Goal: Information Seeking & Learning: Learn about a topic

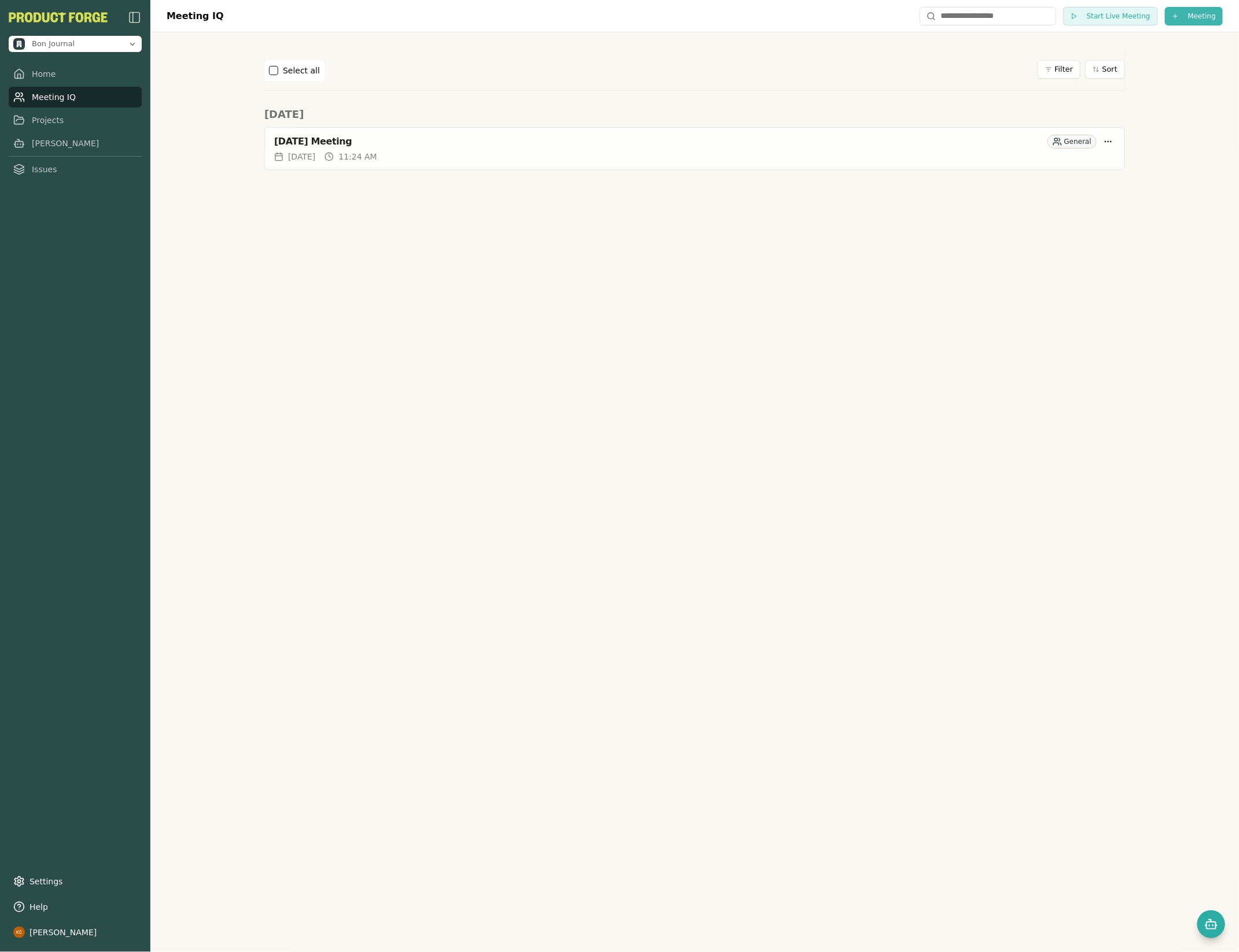
click at [1171, 21] on html "Bon Journal Home Meeting IQ Projects [PERSON_NAME] Issues Settings Help [PERSON…" at bounding box center [620, 476] width 1239 height 952
click at [1127, 38] on div "[PERSON_NAME] to Upcoming" at bounding box center [1173, 40] width 149 height 18
click at [1078, 11] on button "Start Live Meeting" at bounding box center [1110, 16] width 95 height 18
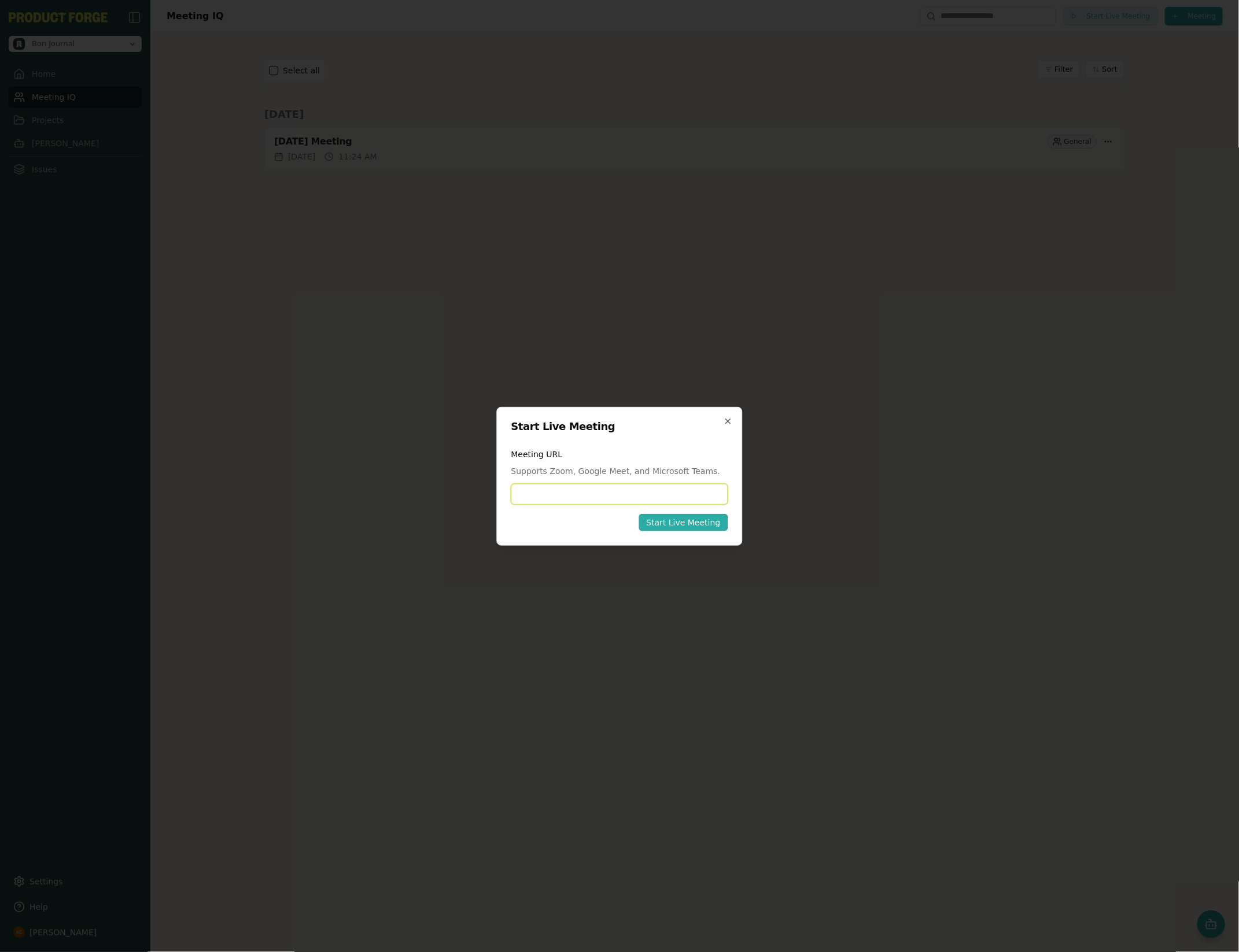
paste input "**********"
type input "**********"
click at [690, 514] on button "Start Live Meeting" at bounding box center [683, 522] width 89 height 18
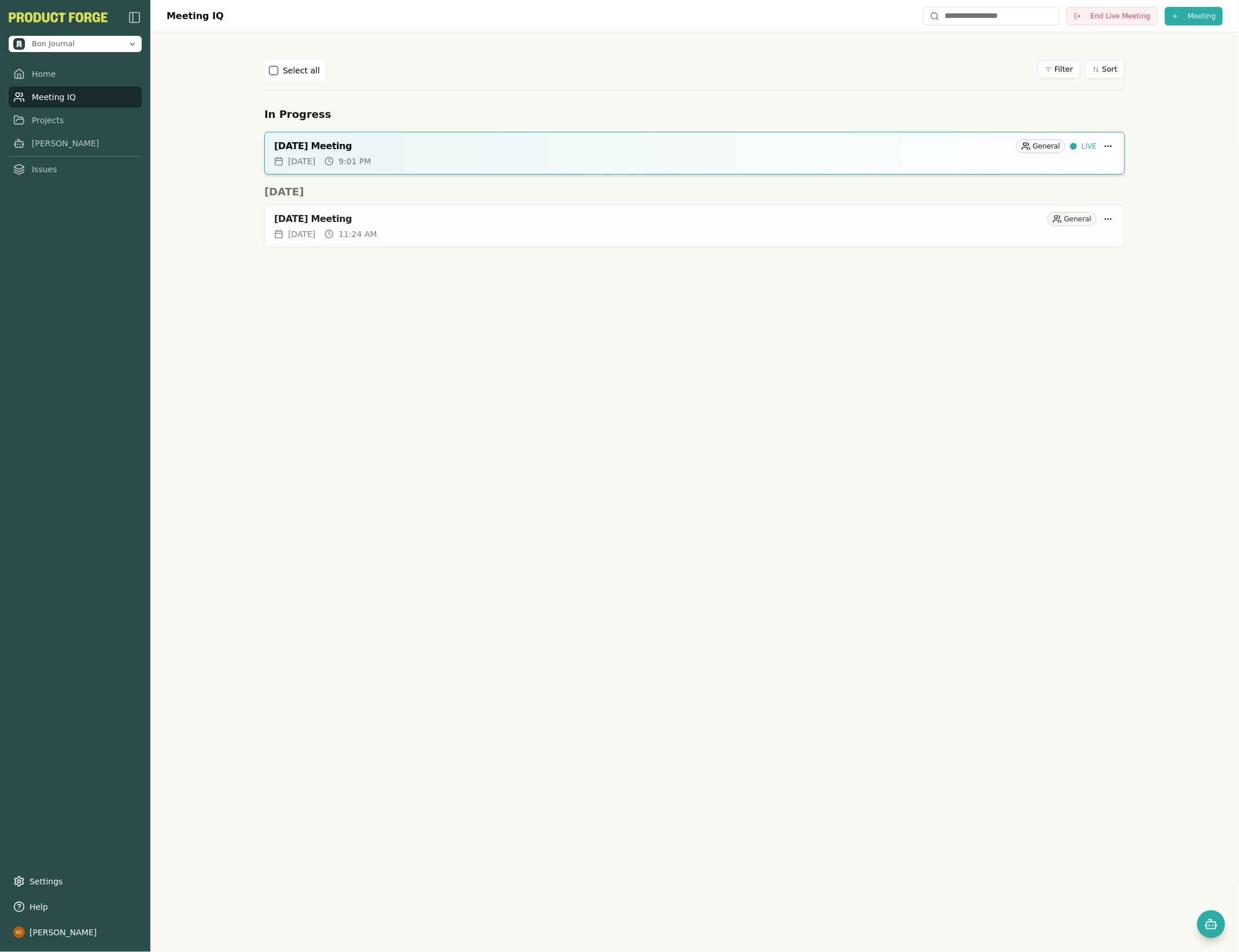
click at [751, 130] on div "In Progress [DATE] Meeting General LIVE [DATE] 9:01 PM" at bounding box center [695, 141] width 861 height 69
click at [725, 152] on div "[DATE] Meeting" at bounding box center [643, 145] width 738 height 11
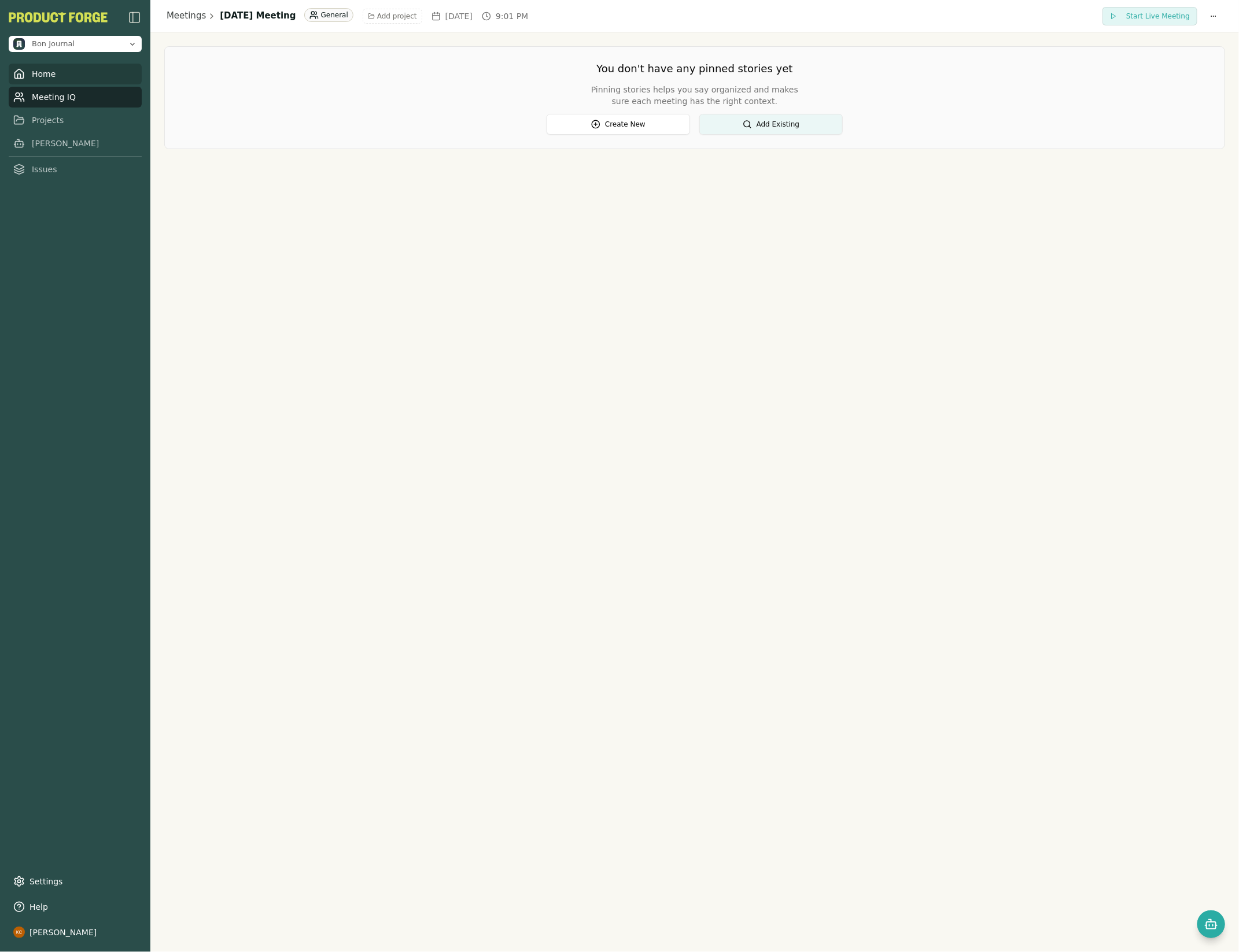
click at [28, 78] on link "Home" at bounding box center [75, 74] width 133 height 21
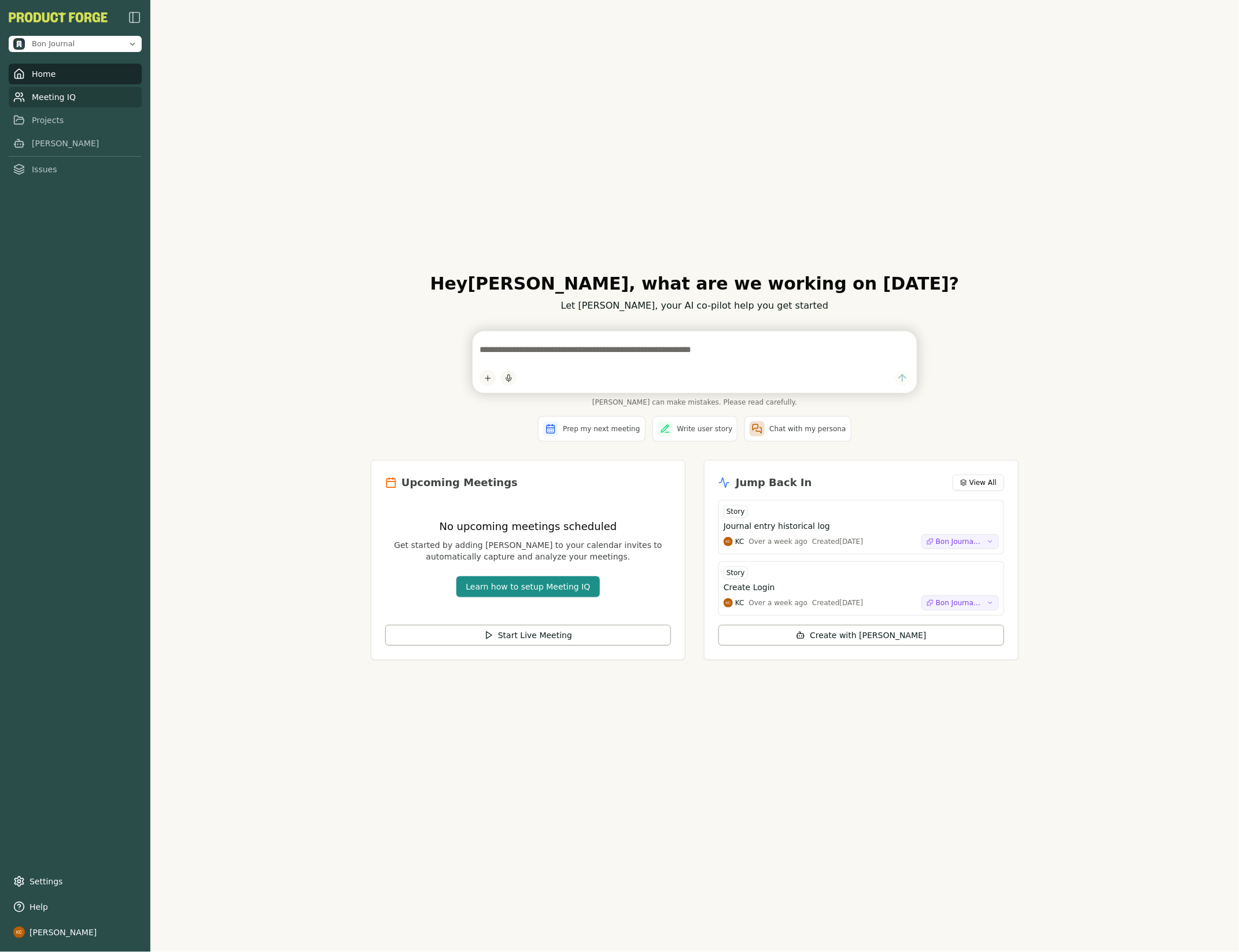
click at [39, 98] on link "Meeting IQ" at bounding box center [75, 97] width 133 height 21
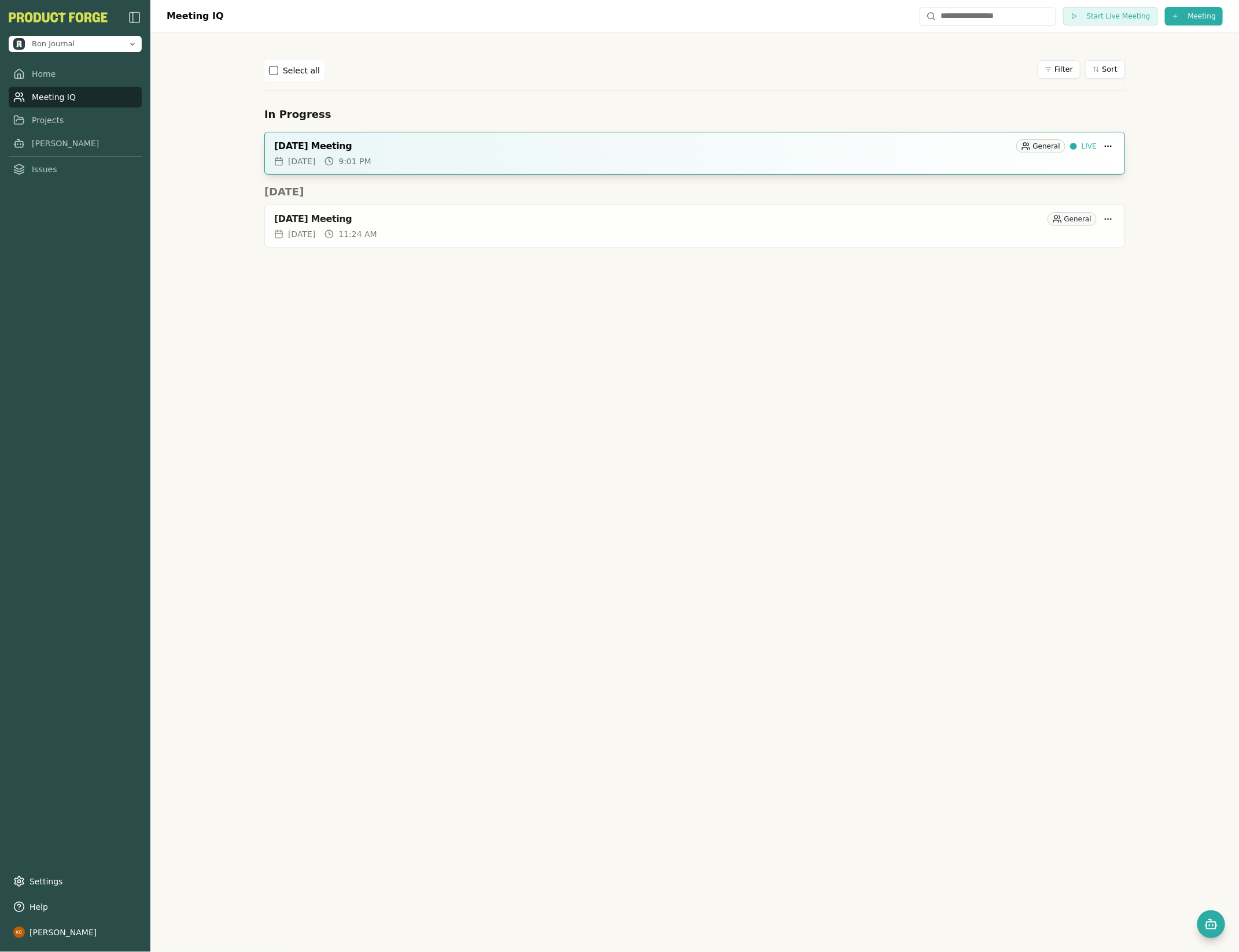
click at [637, 152] on div "[DATE] Meeting General LIVE" at bounding box center [695, 146] width 841 height 14
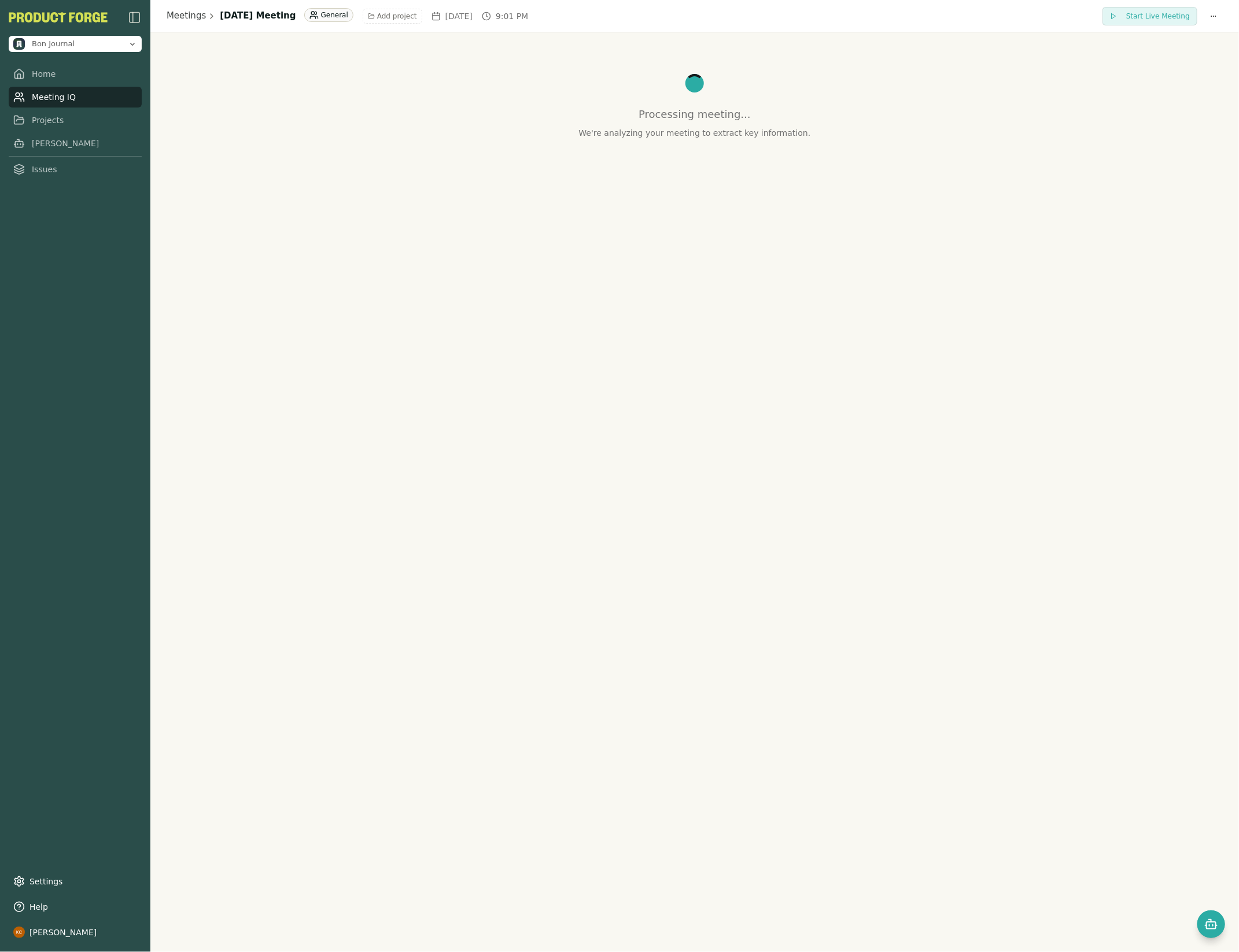
click at [44, 100] on link "Meeting IQ" at bounding box center [75, 97] width 133 height 21
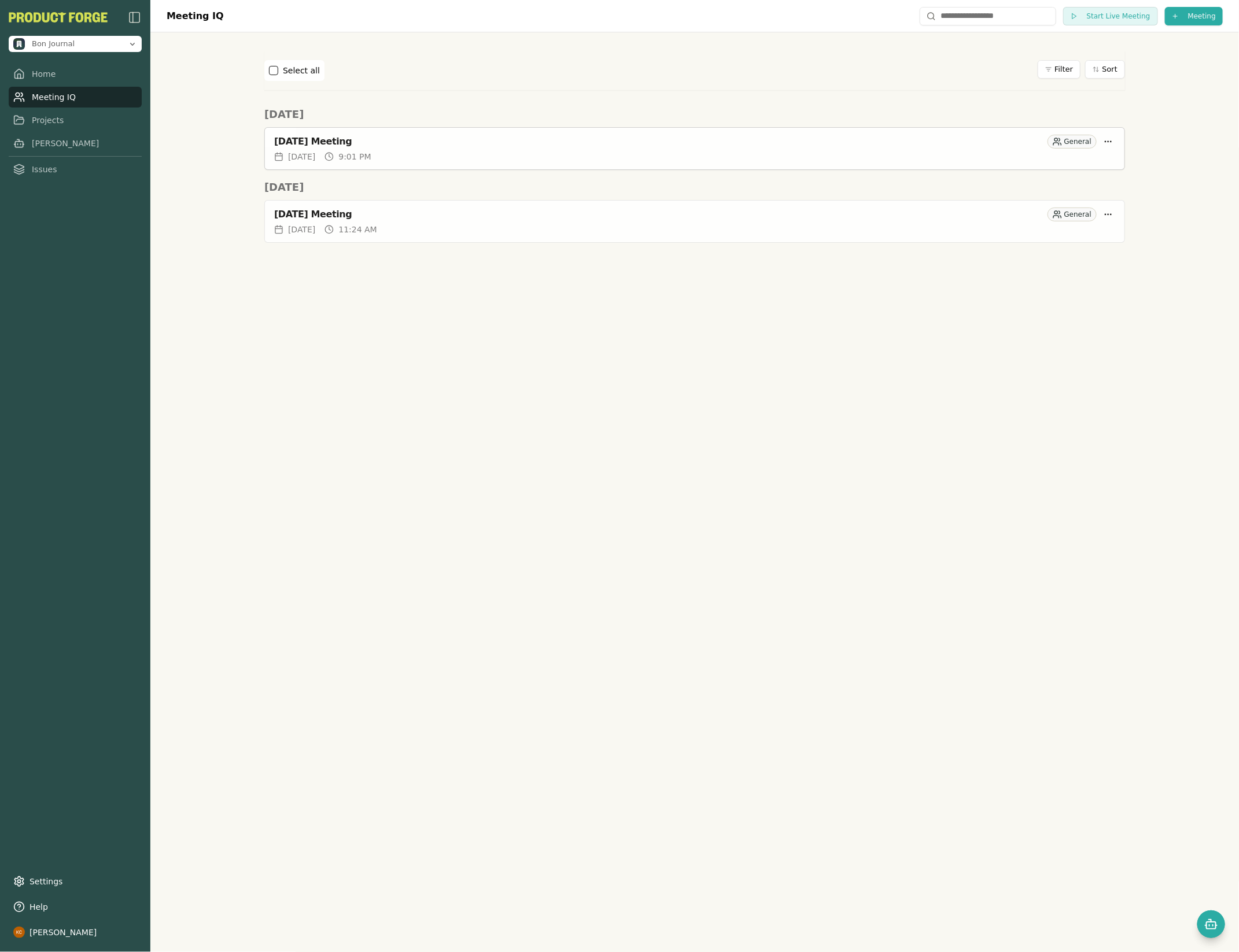
click at [571, 145] on div "[DATE] Meeting" at bounding box center [658, 141] width 769 height 11
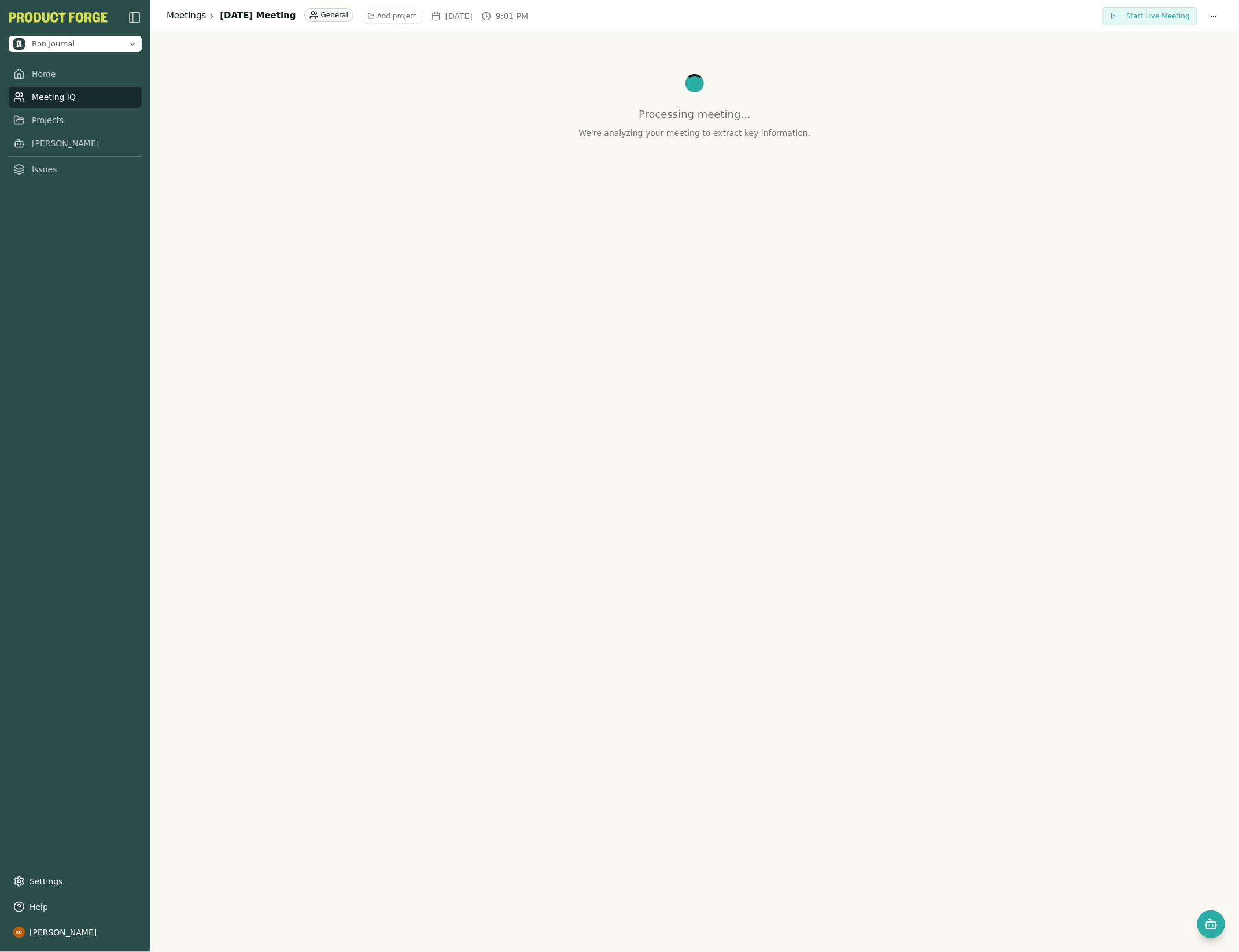
click at [192, 18] on link "Meetings" at bounding box center [187, 15] width 40 height 13
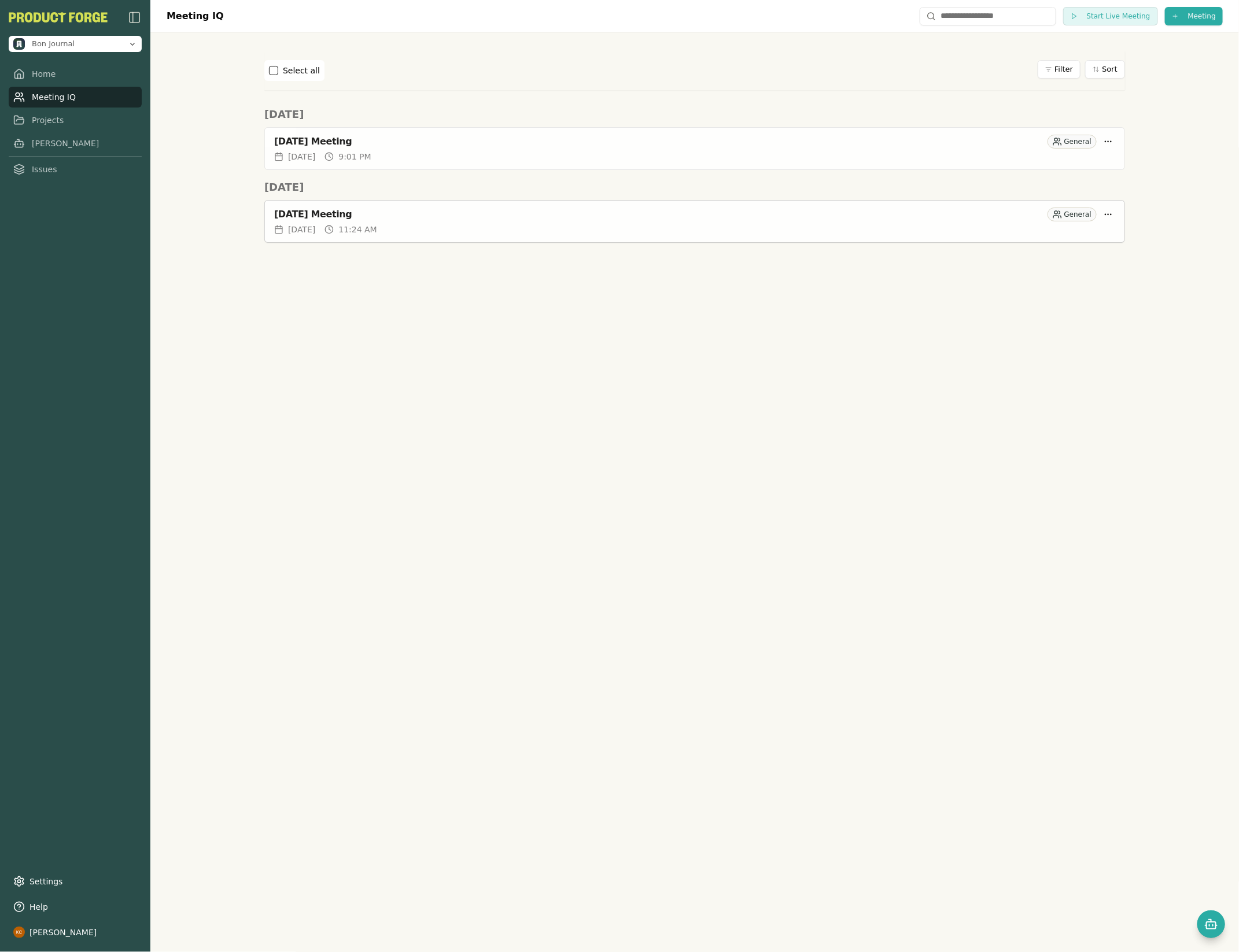
click at [516, 215] on div "[DATE] Meeting" at bounding box center [658, 214] width 769 height 11
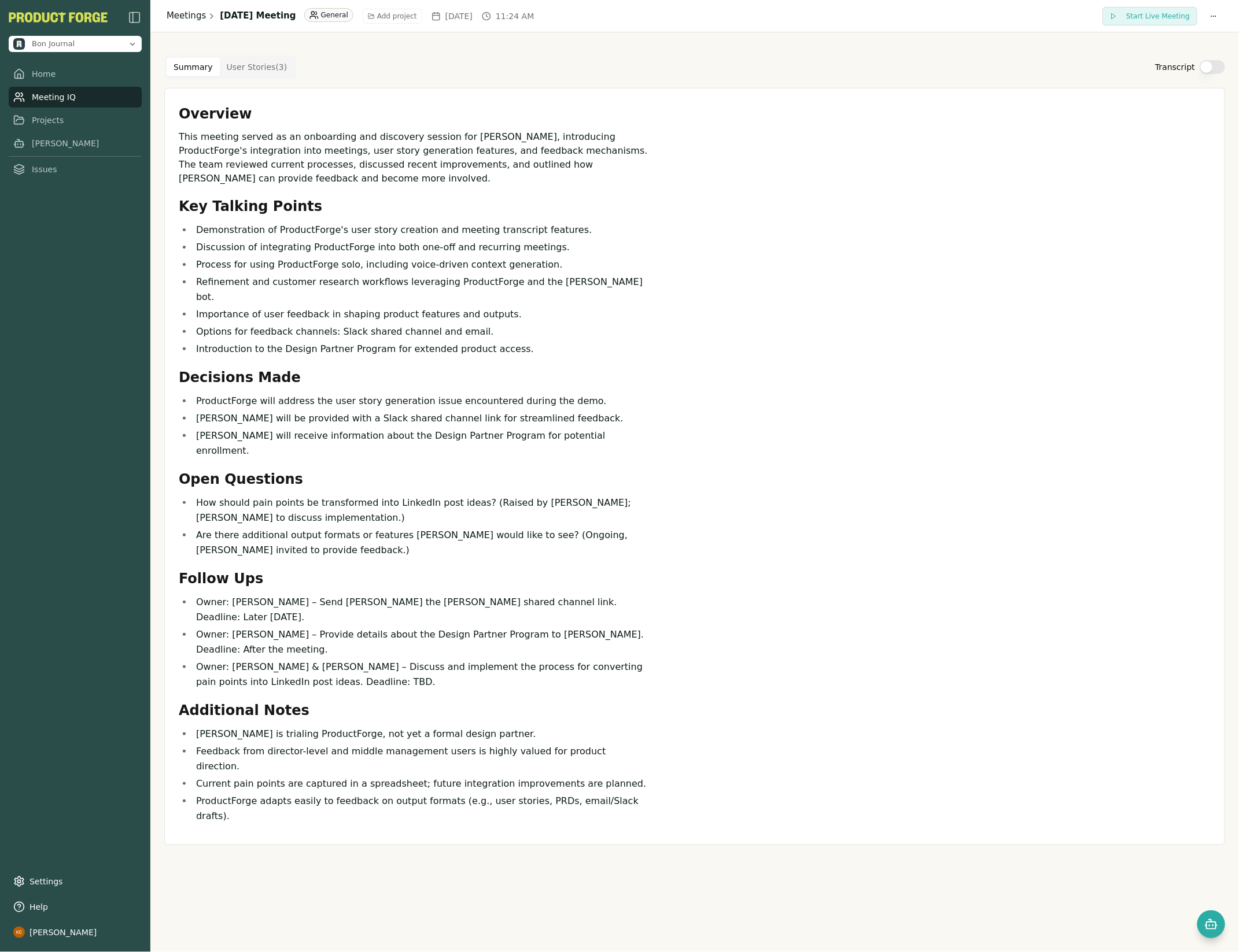
click at [180, 15] on link "Meetings" at bounding box center [187, 15] width 40 height 13
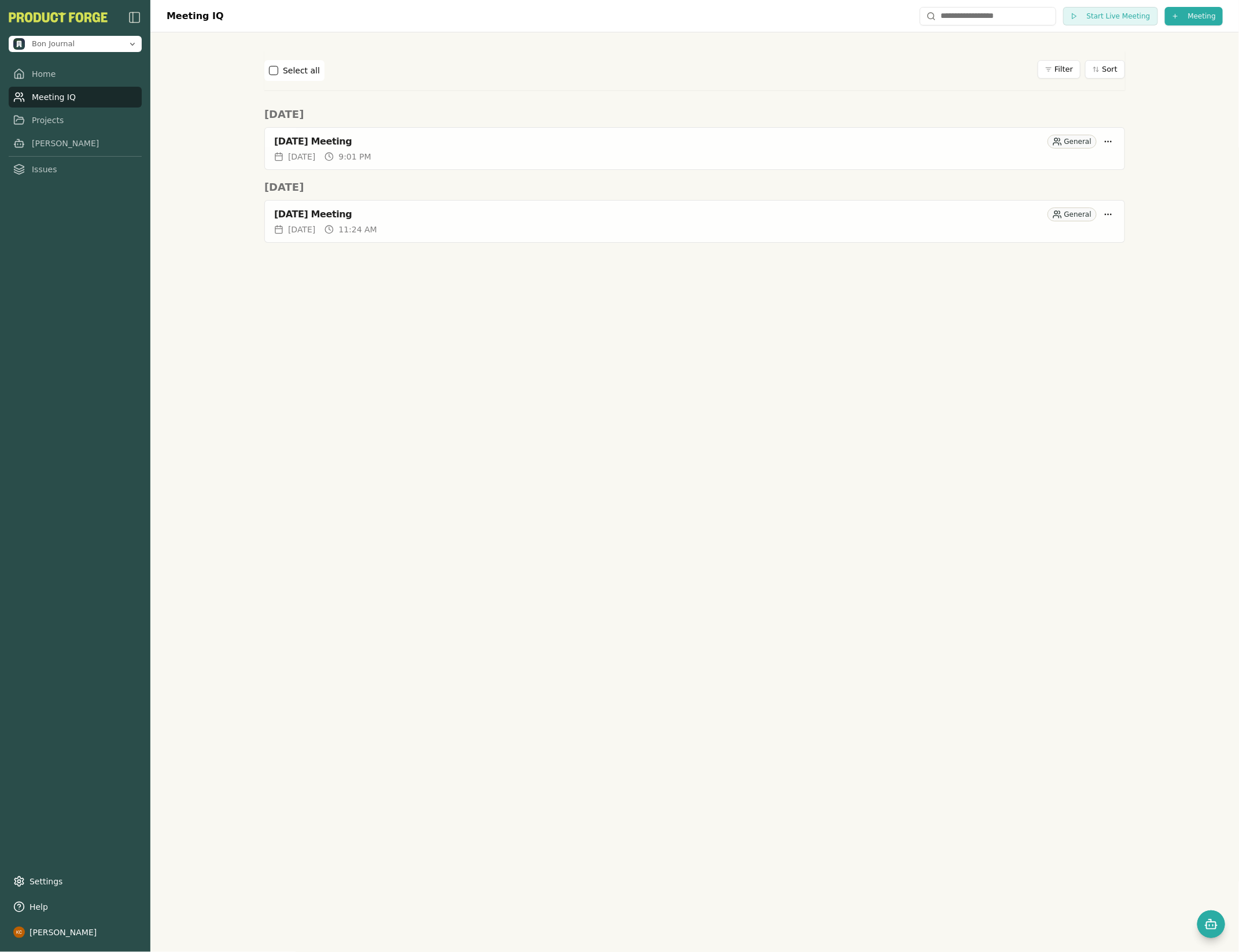
click at [535, 152] on div "[DATE] 9:01 PM" at bounding box center [695, 156] width 841 height 11
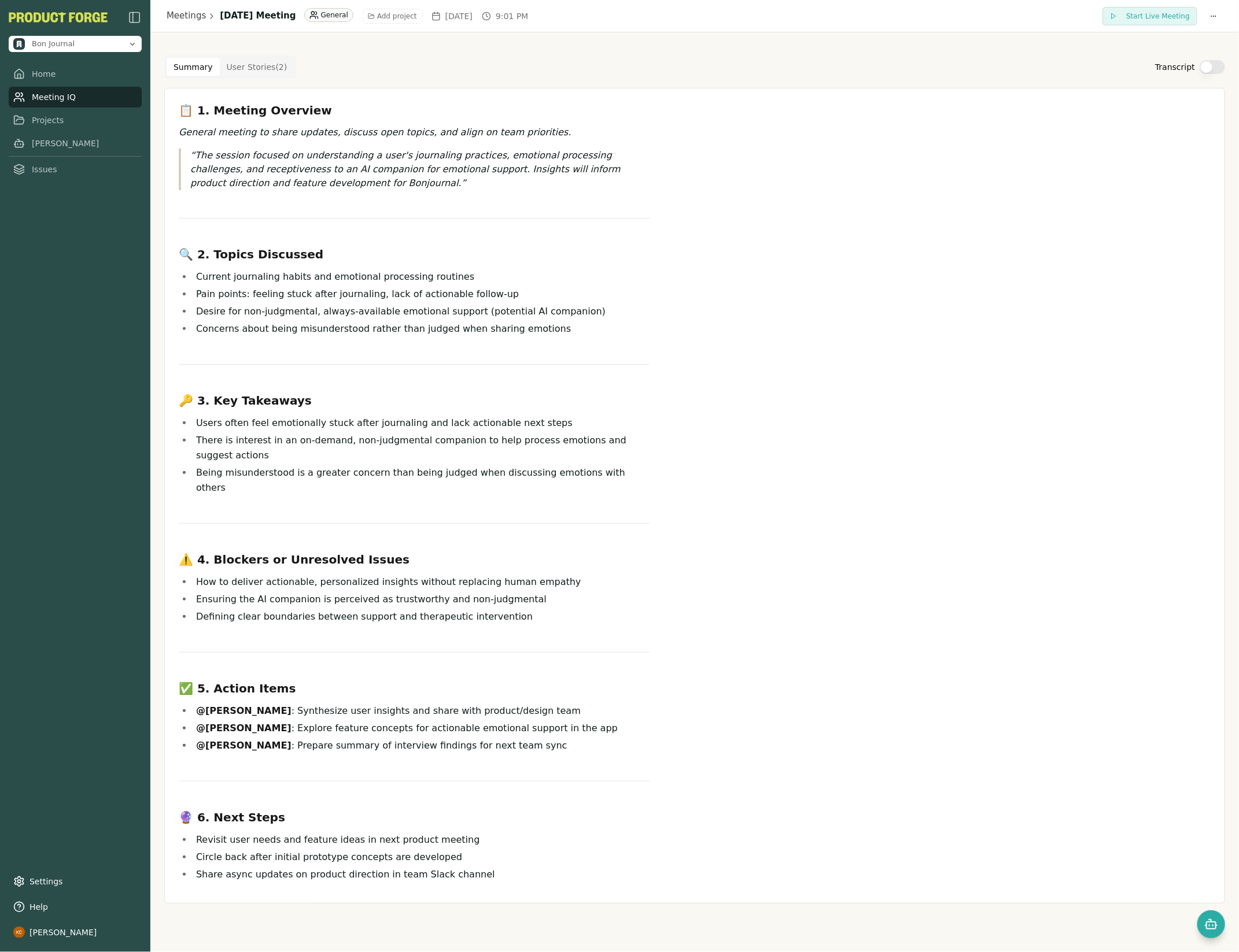
click at [1218, 54] on div "Summary User Stories ( 2 ) Transcript 📋 1. Meeting Overview General meeting to …" at bounding box center [695, 480] width 1061 height 867
click at [1213, 61] on button "Transcript" at bounding box center [1212, 67] width 25 height 14
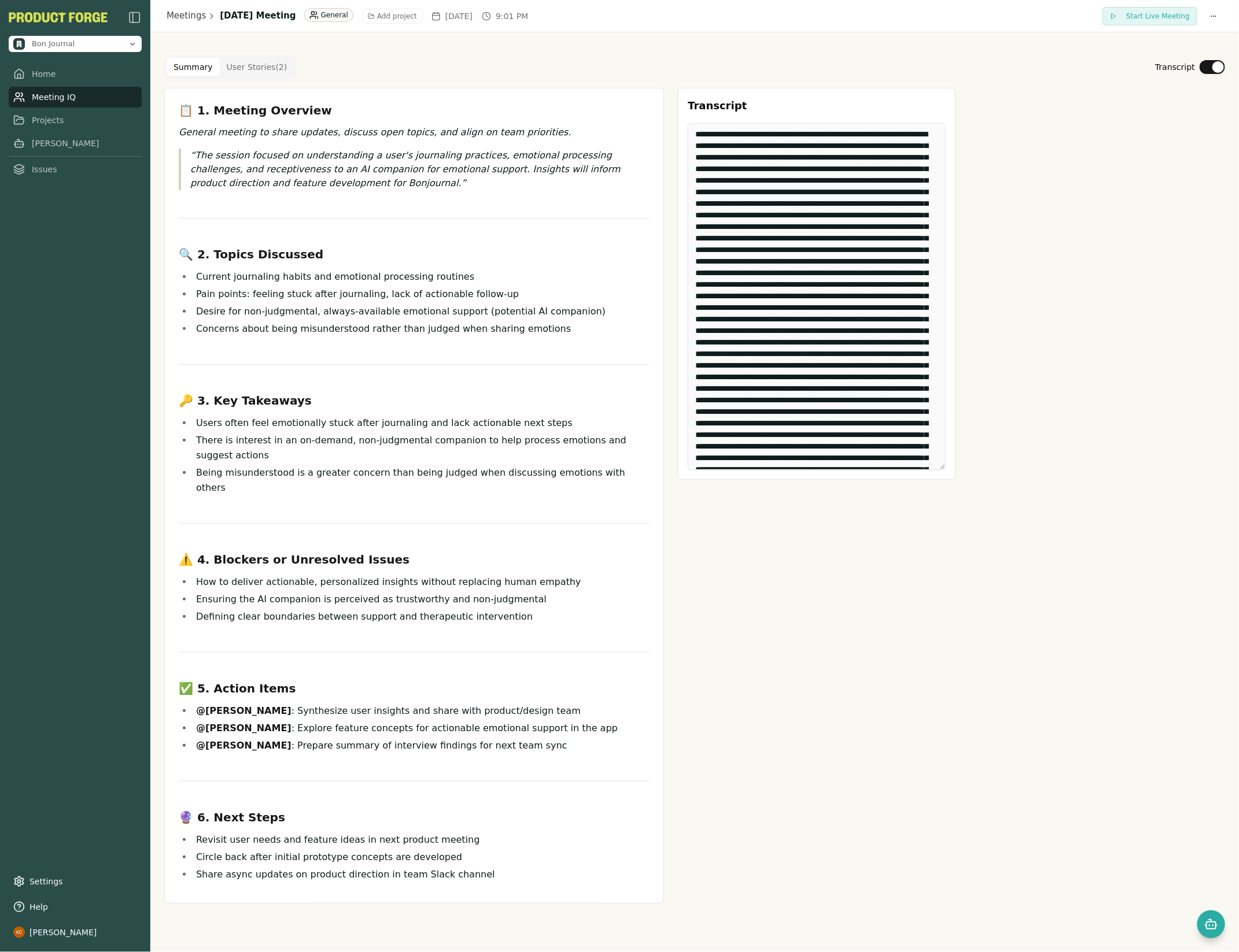
click at [1208, 72] on button "Transcript" at bounding box center [1212, 67] width 25 height 14
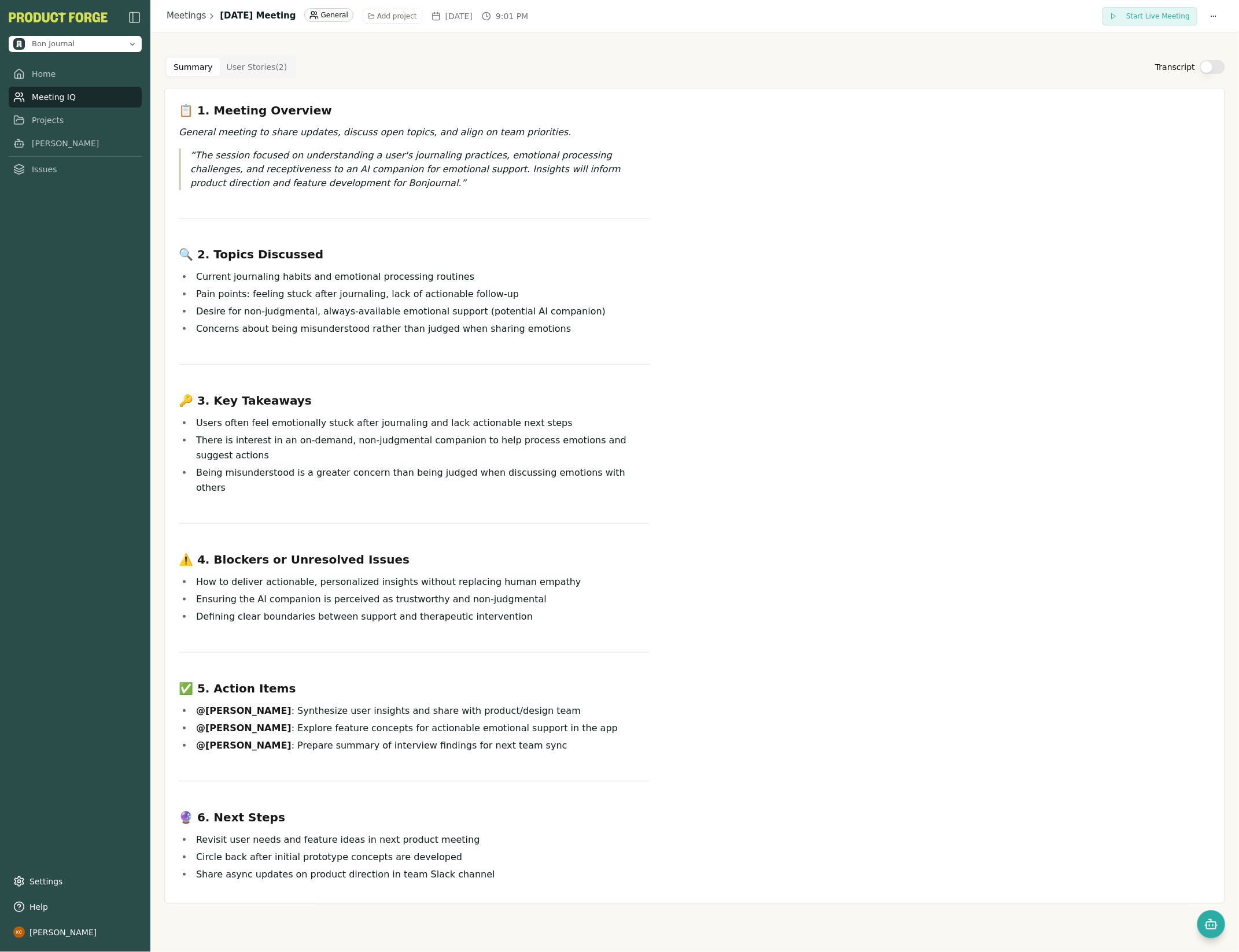
click at [239, 70] on Story "User Stories ( 2 )" at bounding box center [257, 67] width 75 height 18
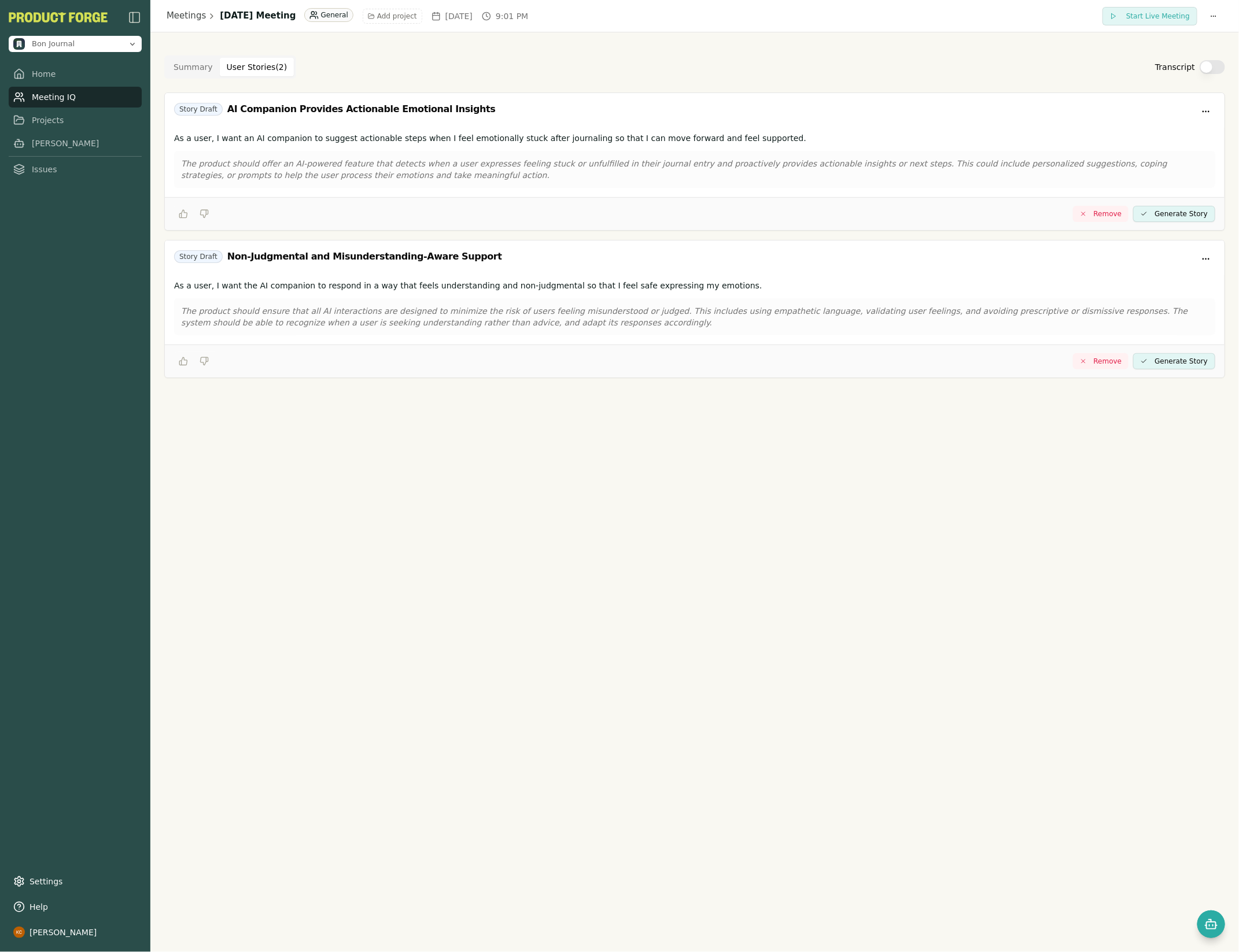
click at [194, 66] on button "Summary" at bounding box center [194, 67] width 53 height 18
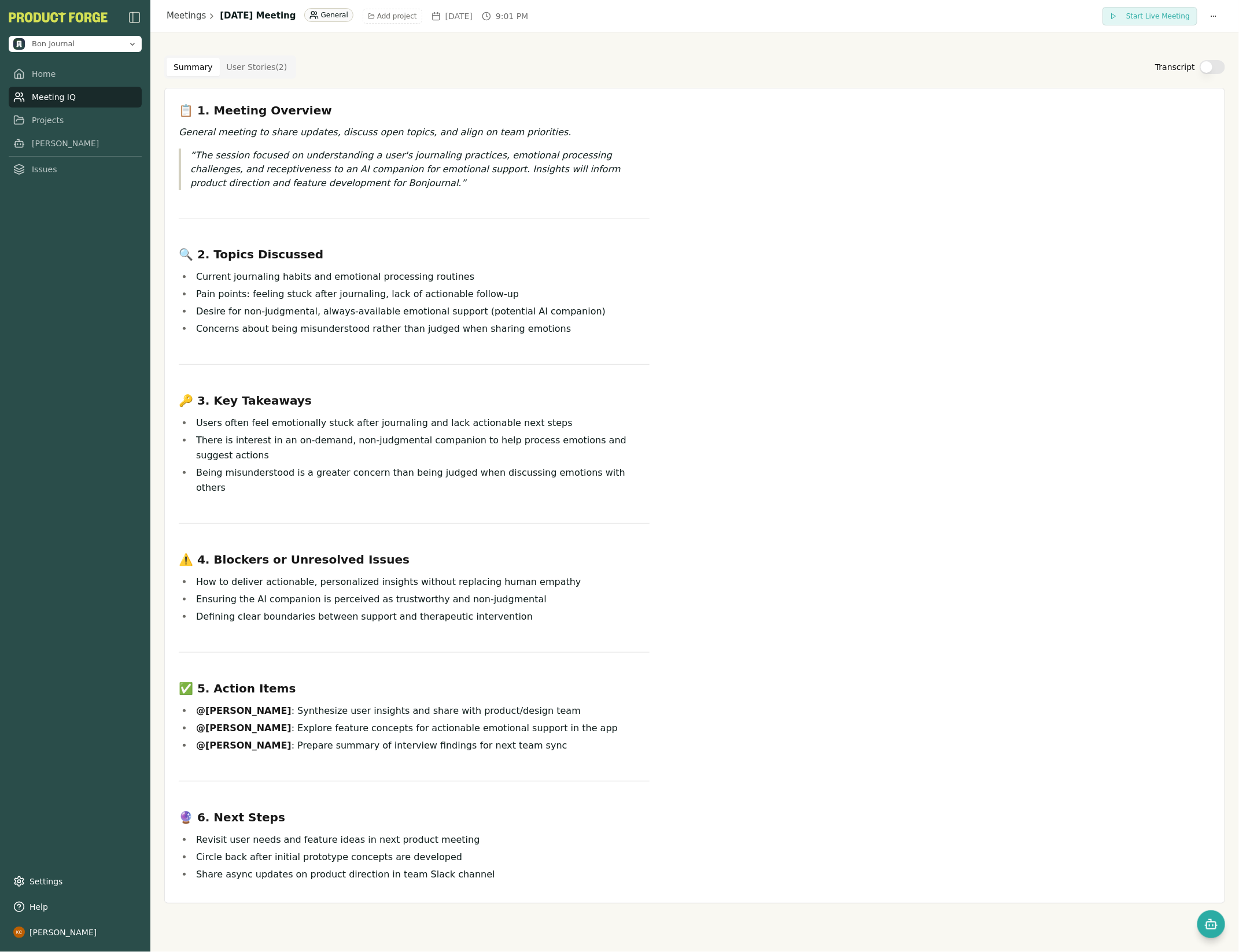
click at [238, 60] on Story "User Stories ( 2 )" at bounding box center [257, 67] width 75 height 18
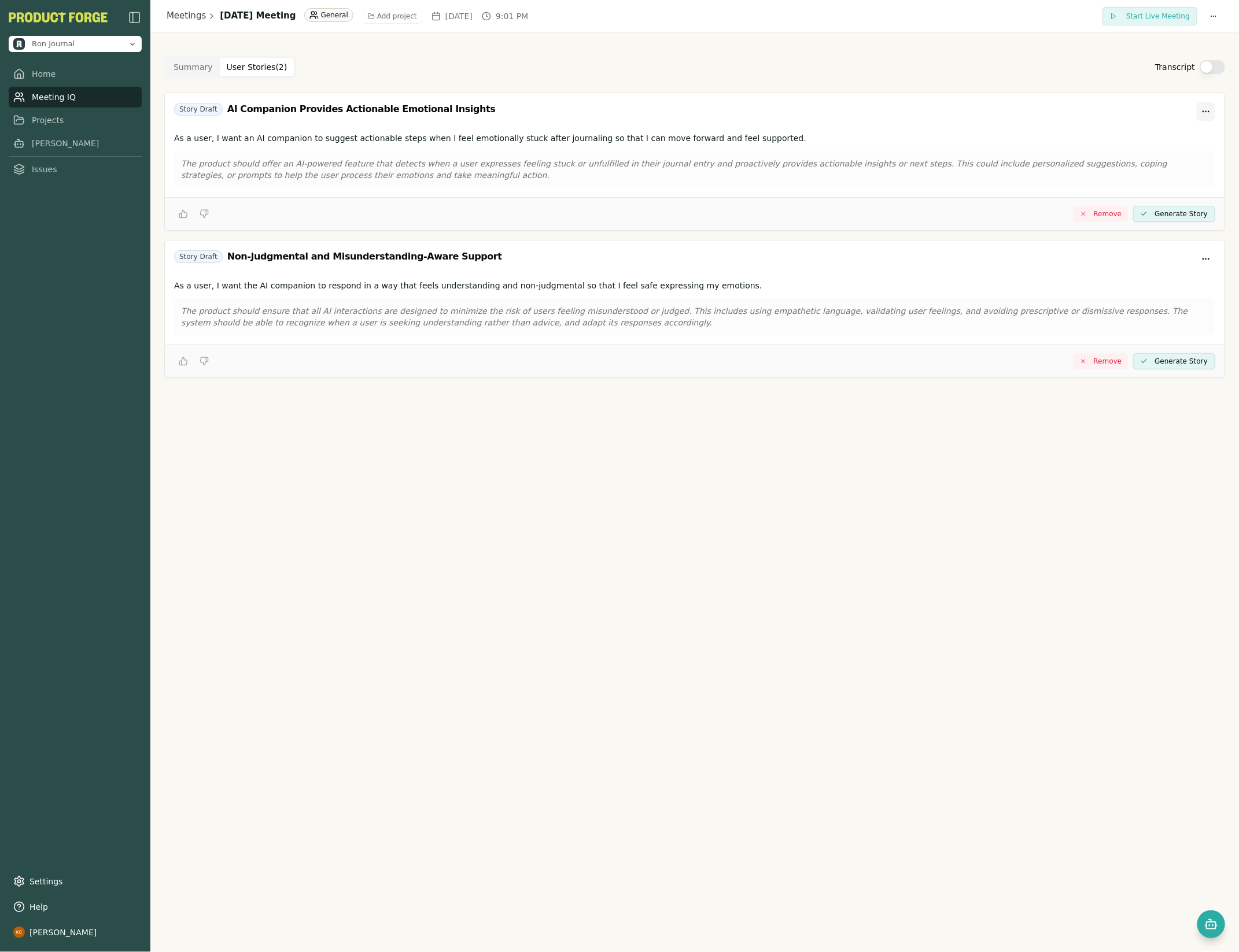
click at [1208, 104] on html "Bon Journal Home Meeting IQ Projects [PERSON_NAME] Issues Settings Help [PERSON…" at bounding box center [620, 476] width 1239 height 952
click at [1061, 75] on html "Bon Journal Home Meeting IQ Projects [PERSON_NAME] Issues Settings Help [PERSON…" at bounding box center [620, 476] width 1239 height 952
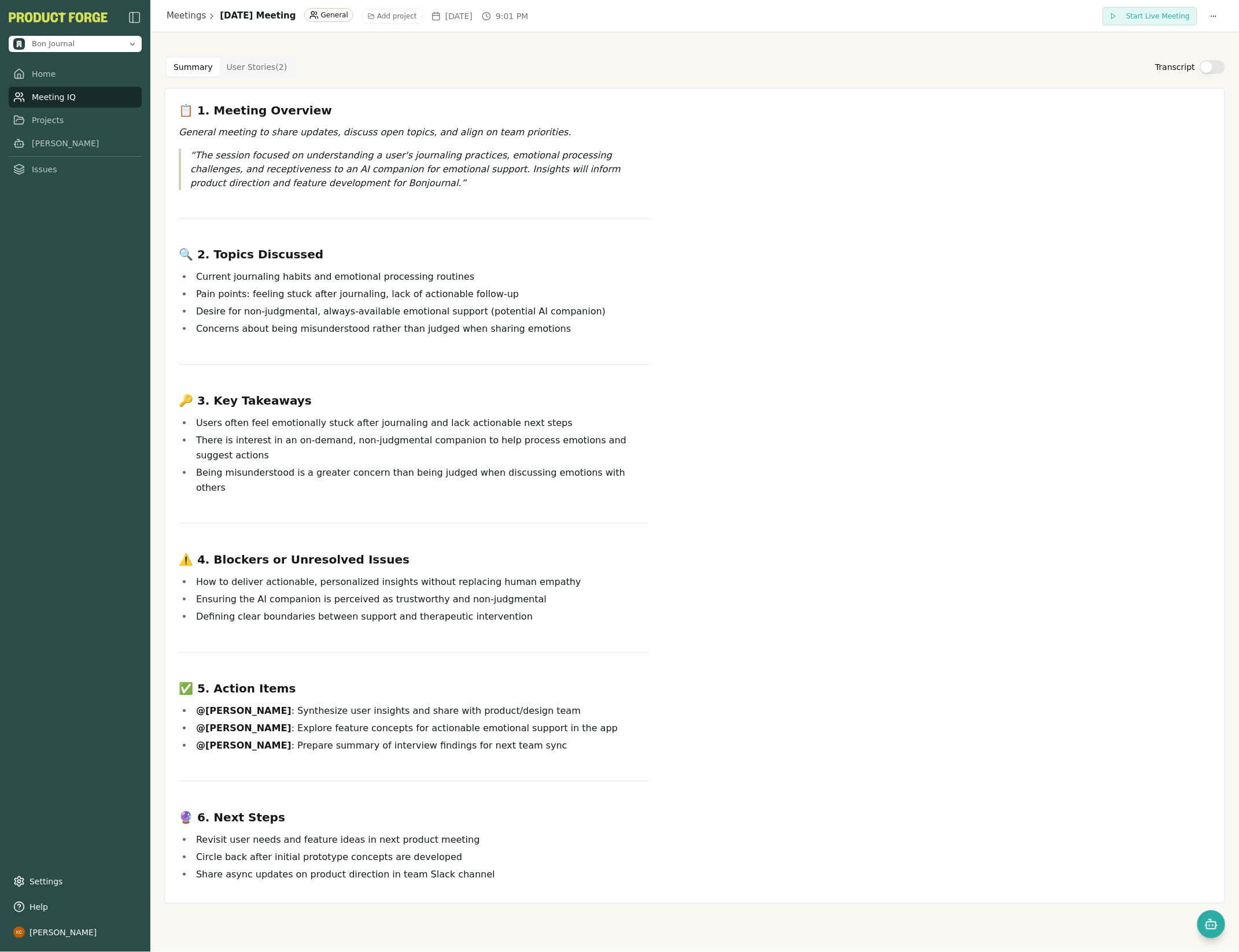
click at [190, 72] on button "Summary" at bounding box center [194, 67] width 53 height 18
